Goal: Task Accomplishment & Management: Use online tool/utility

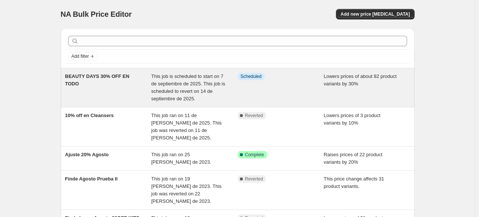
click at [118, 86] on div "BEAUTY DAYS 30% OFF EN TODO" at bounding box center [108, 88] width 86 height 30
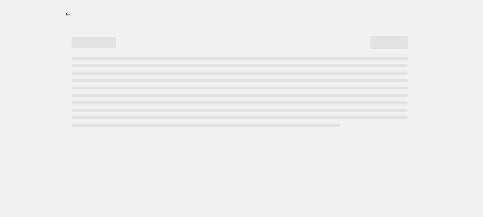
select select "percentage"
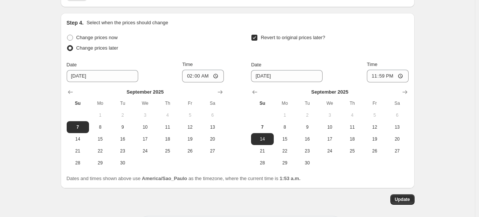
scroll to position [700, 0]
